Goal: Find specific page/section: Find specific page/section

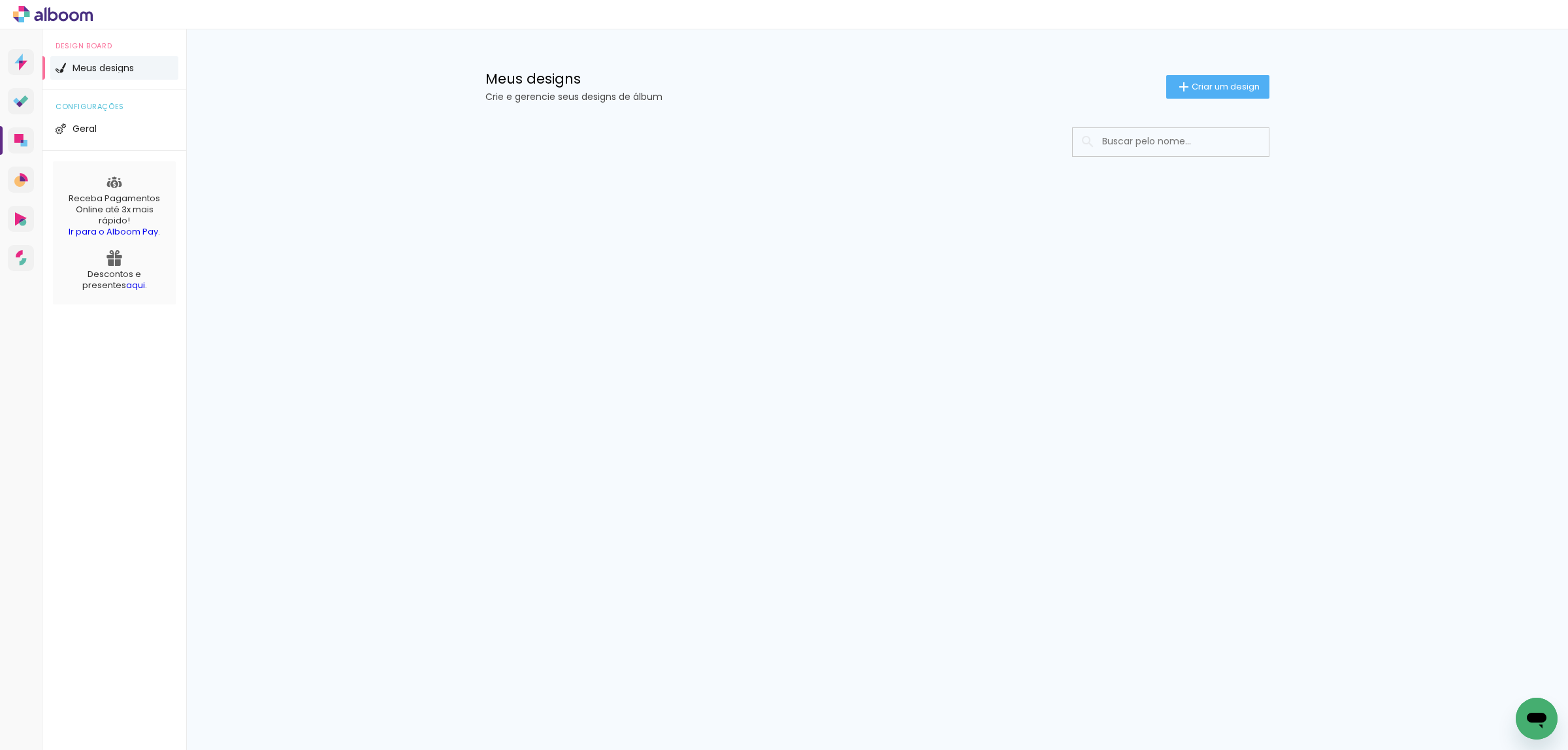
click at [1126, 153] on input at bounding box center [1189, 141] width 186 height 27
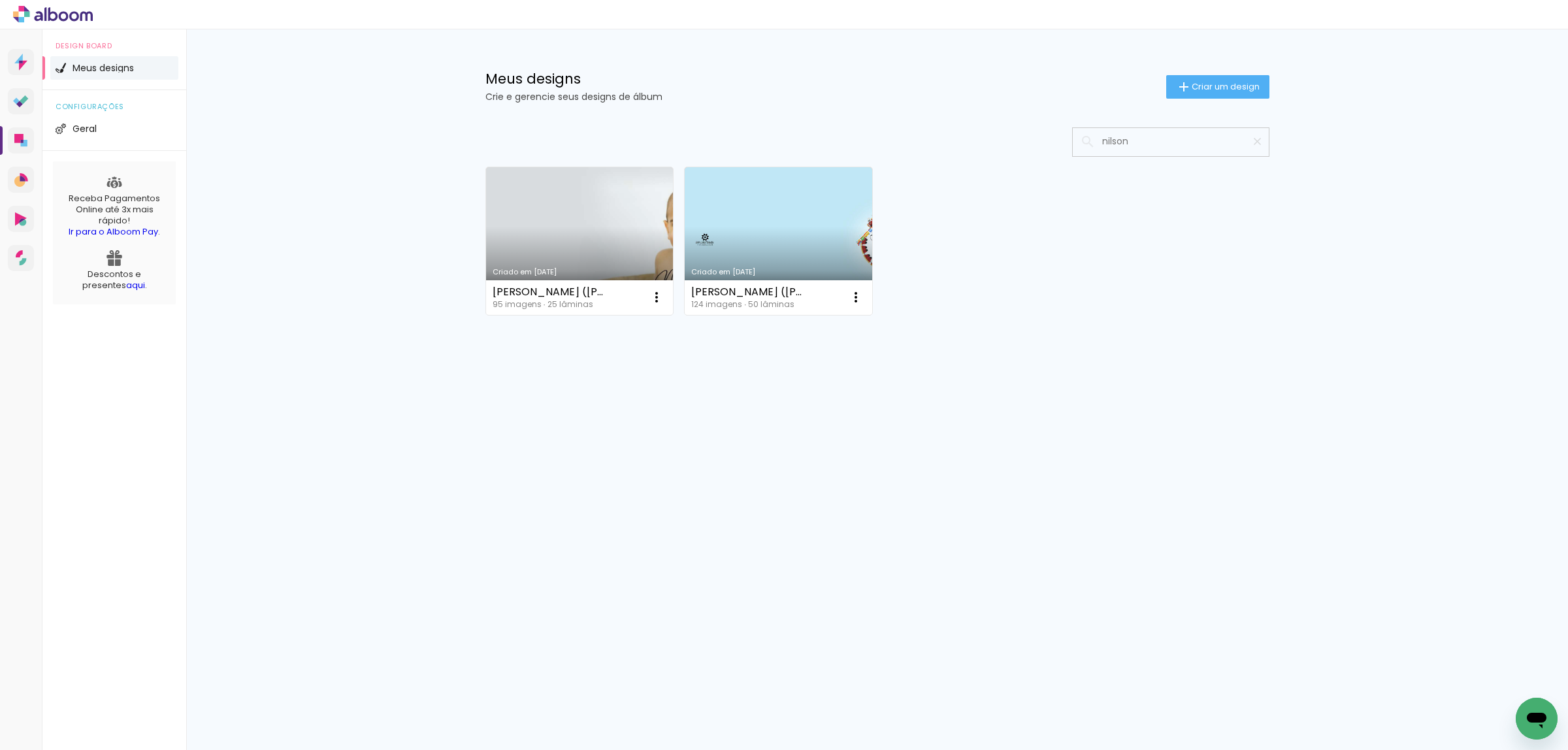
type input "nilson"
type paper-input "nilson"
